Goal: Transaction & Acquisition: Purchase product/service

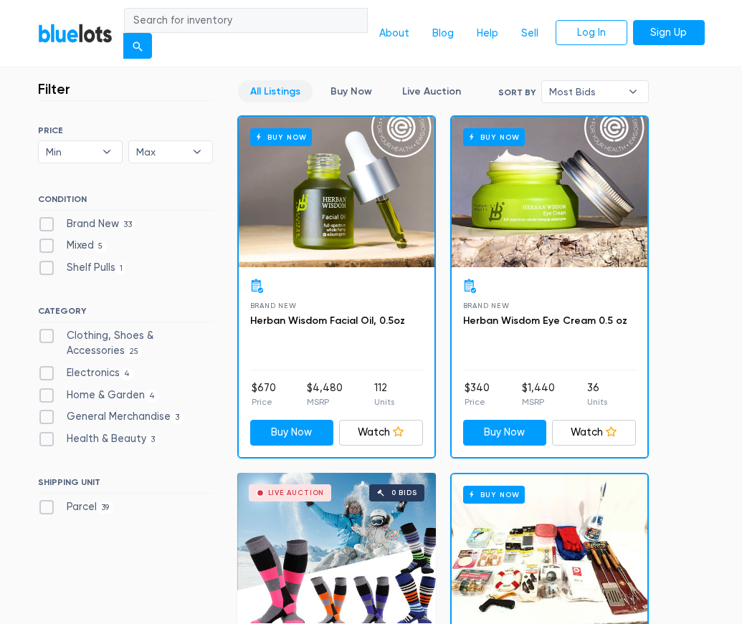
scroll to position [358, 0]
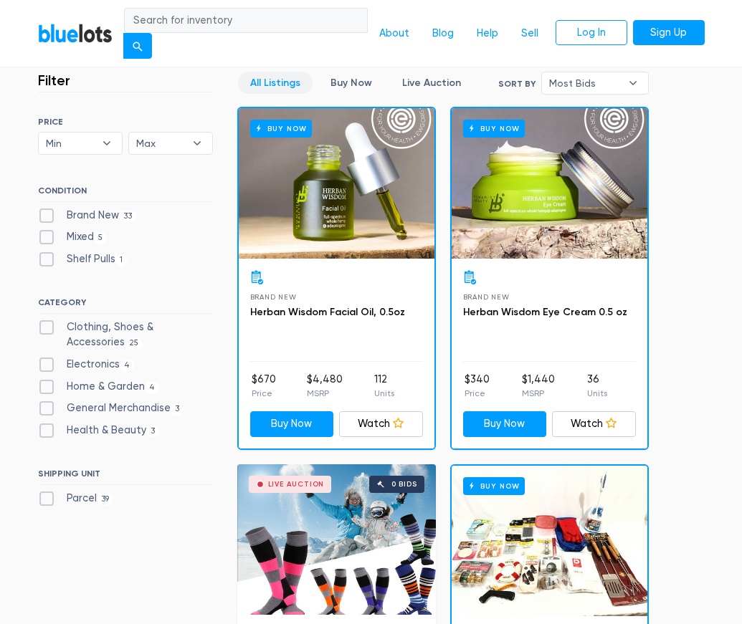
click at [116, 209] on label "Brand New 33" at bounding box center [87, 216] width 99 height 16
click at [47, 209] on New"] "Brand New 33" at bounding box center [42, 212] width 9 height 9
checkbox New"] "true"
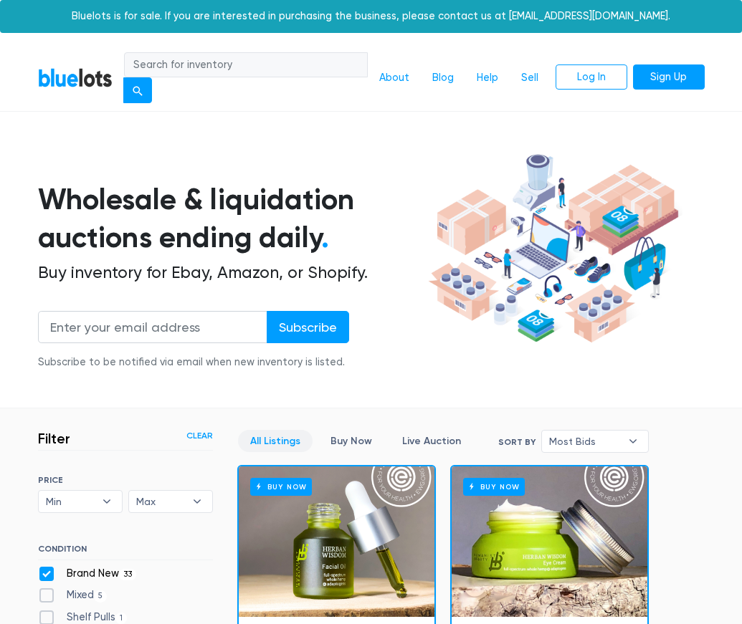
scroll to position [370, 0]
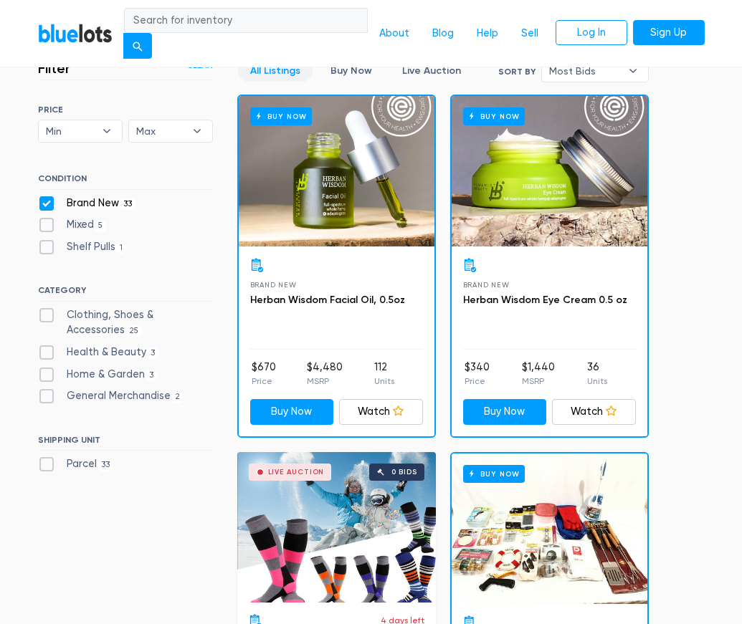
click at [187, 319] on label "Clothing, Shoes & Accessories 25" at bounding box center [125, 322] width 175 height 31
click at [47, 317] on Accessories"] "Clothing, Shoes & Accessories 25" at bounding box center [42, 311] width 9 height 9
checkbox Accessories"] "true"
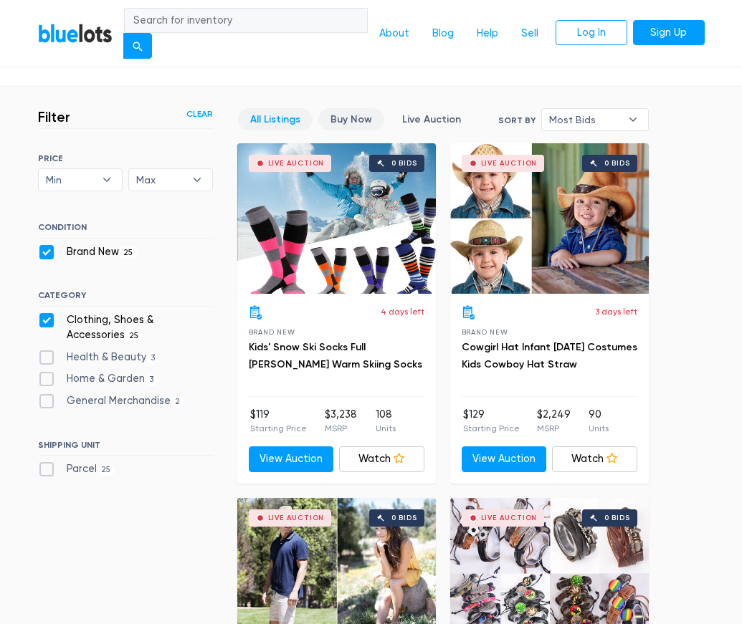
scroll to position [358, 0]
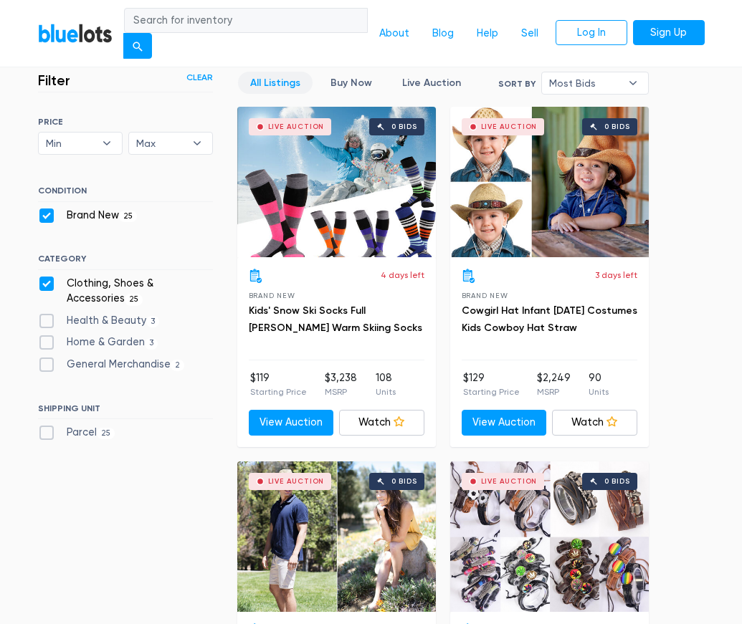
click at [47, 435] on label "Parcel 25" at bounding box center [76, 433] width 77 height 16
click at [47, 434] on input "Parcel 25" at bounding box center [42, 429] width 9 height 9
checkbox input "true"
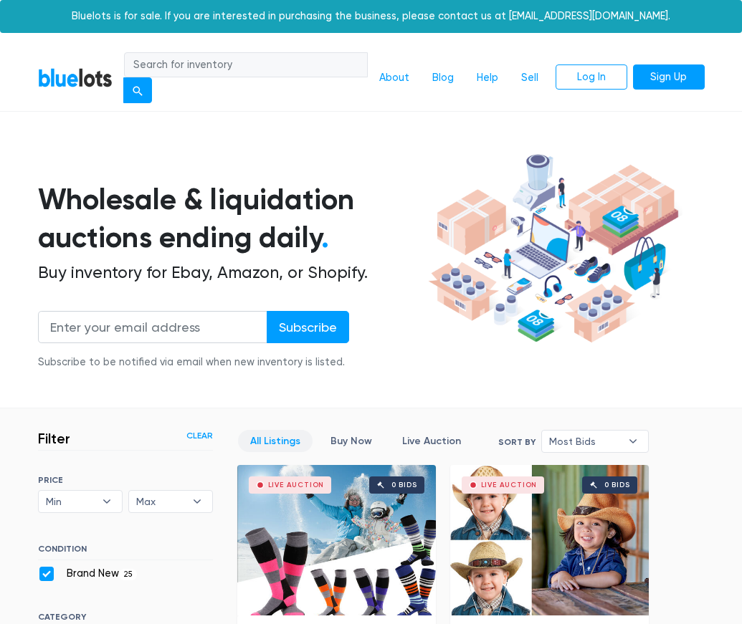
scroll to position [370, 0]
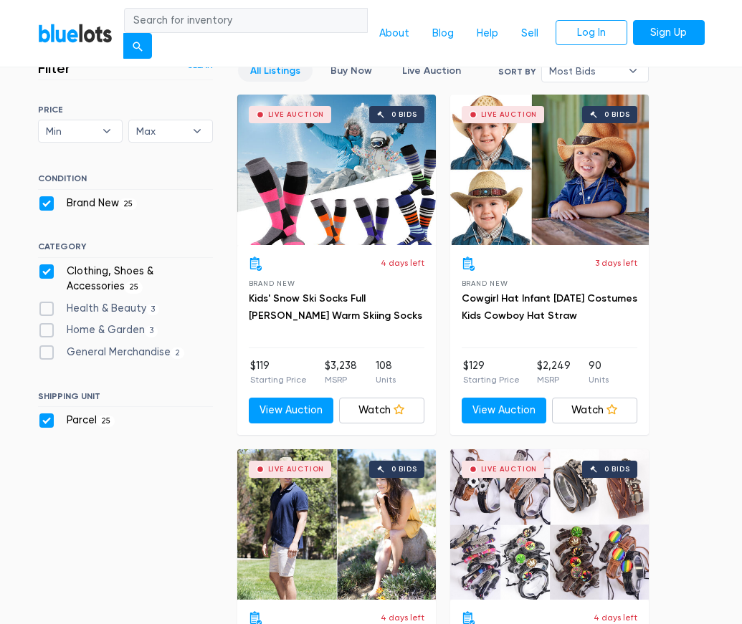
click at [44, 277] on label "Clothing, Shoes & Accessories 25" at bounding box center [125, 279] width 175 height 31
click at [44, 273] on Accessories"] "Clothing, Shoes & Accessories 25" at bounding box center [42, 268] width 9 height 9
checkbox Accessories"] "false"
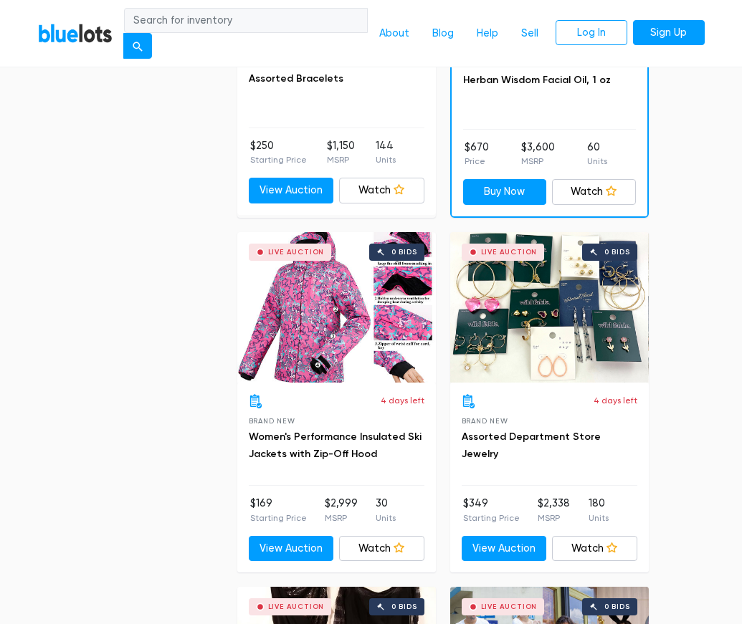
scroll to position [2377, 0]
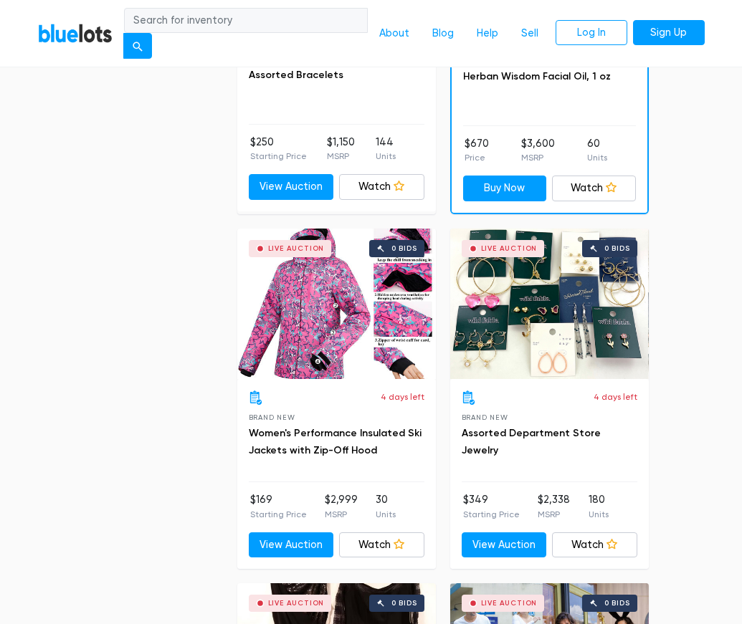
click at [341, 306] on div "Live Auction 0 bids" at bounding box center [336, 304] width 198 height 150
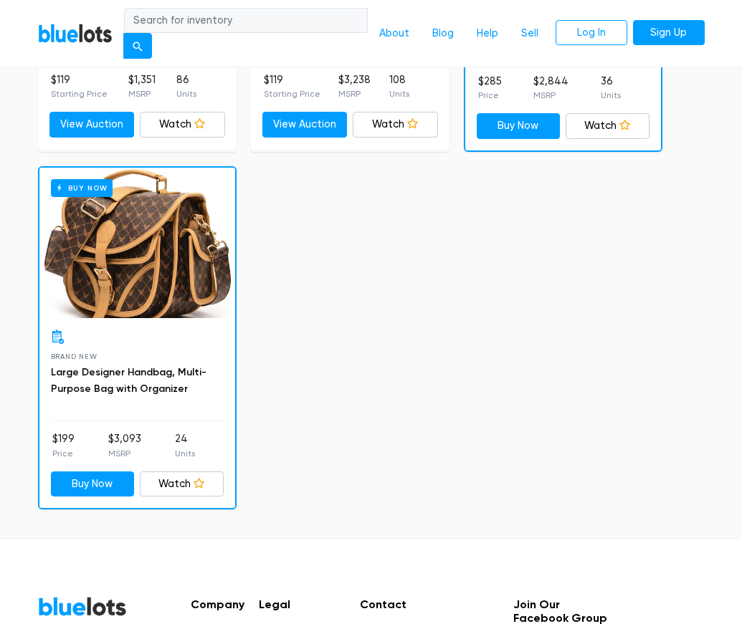
scroll to position [1505, 0]
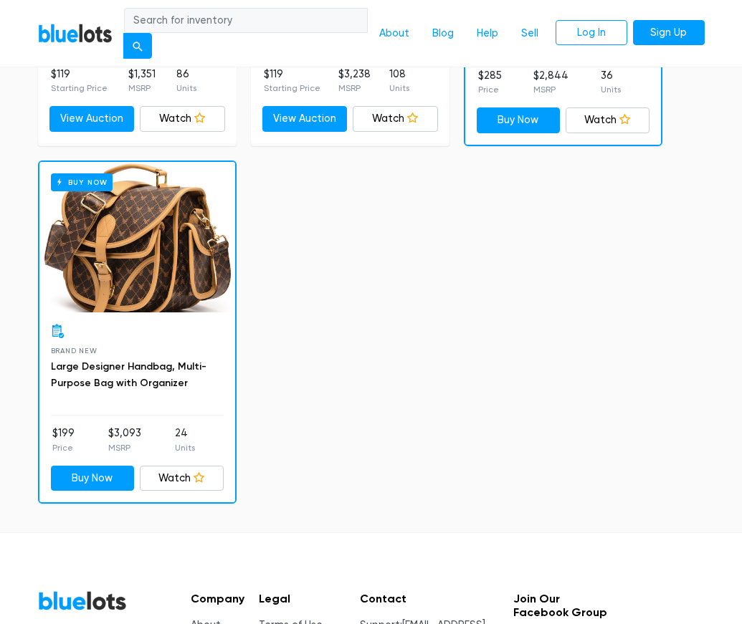
click at [168, 312] on div "Brand New Large Designer Handbag, Multi-Purpose Bag with Organizer $199 Price $…" at bounding box center [137, 407] width 196 height 190
click at [108, 284] on div "Buy Now" at bounding box center [137, 237] width 196 height 150
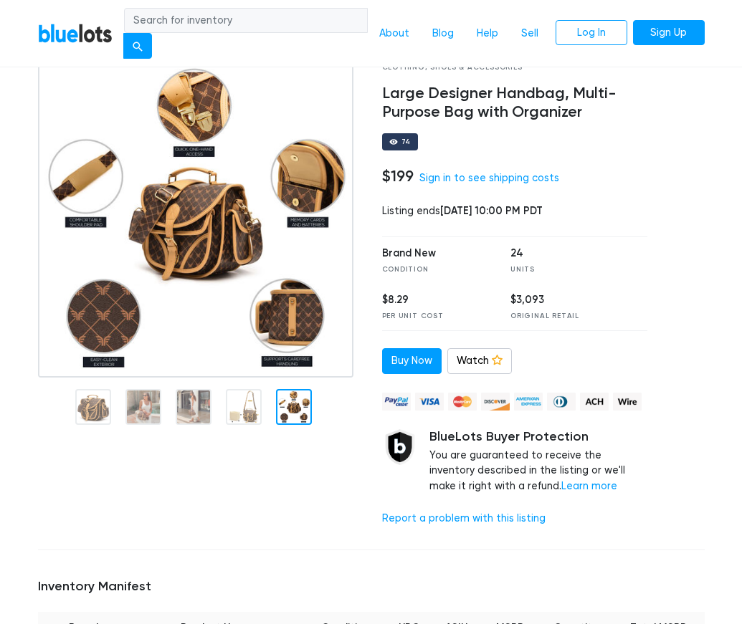
scroll to position [72, 0]
